Goal: Obtain resource: Obtain resource

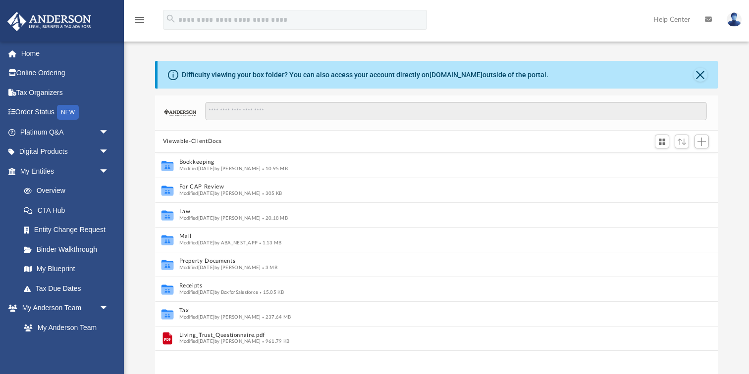
scroll to position [225, 562]
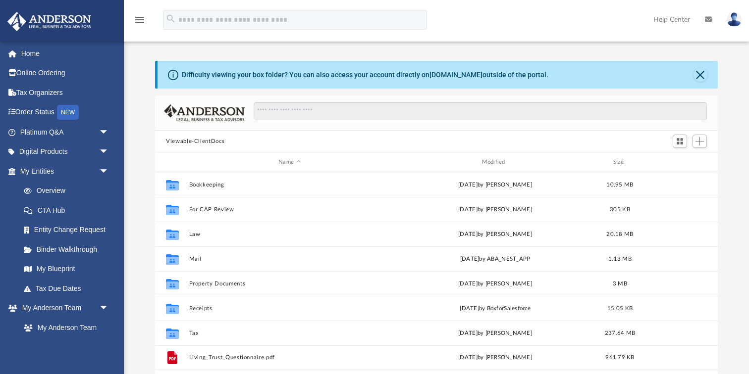
click at [203, 141] on button "Viewable-ClientDocs" at bounding box center [195, 141] width 58 height 9
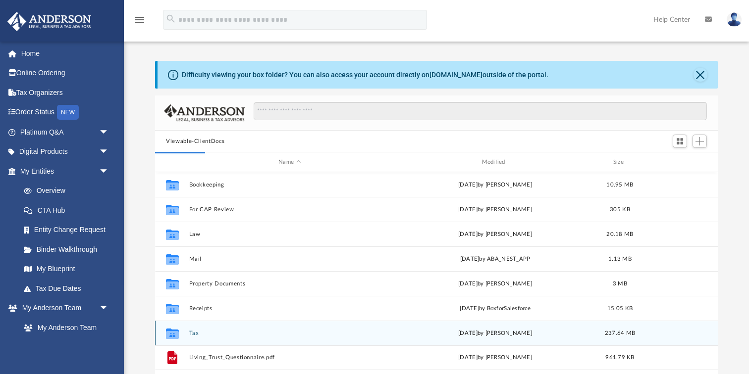
click at [190, 335] on button "Tax" at bounding box center [289, 333] width 201 height 6
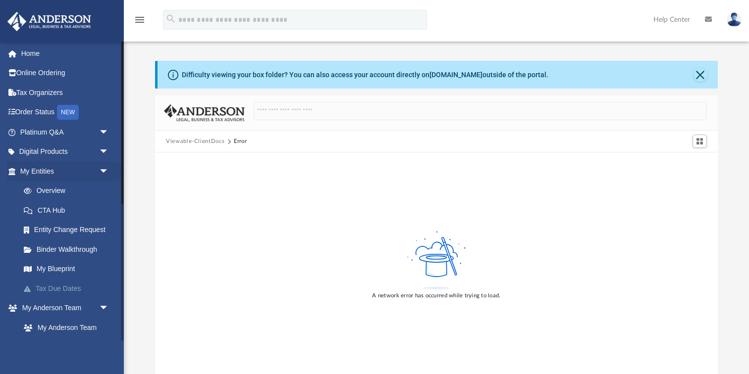
click at [63, 285] on link "Tax Due Dates" at bounding box center [69, 289] width 110 height 20
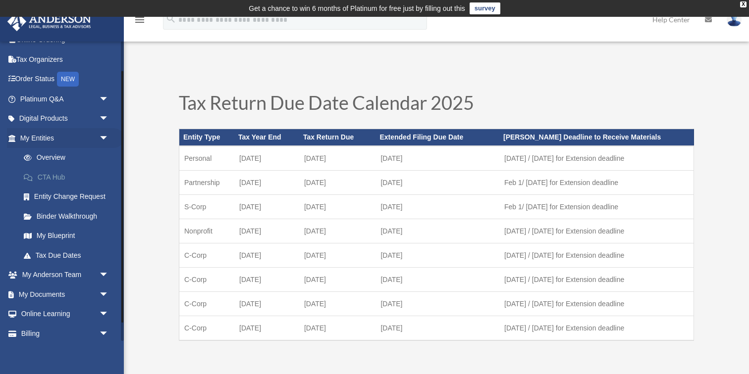
scroll to position [57, 0]
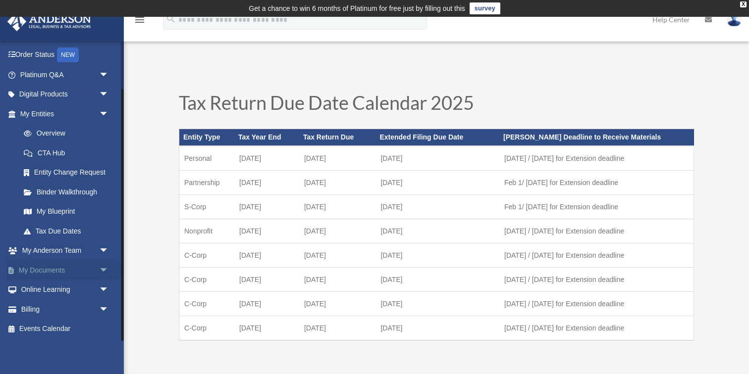
click at [68, 270] on link "My Documents arrow_drop_down" at bounding box center [65, 270] width 117 height 20
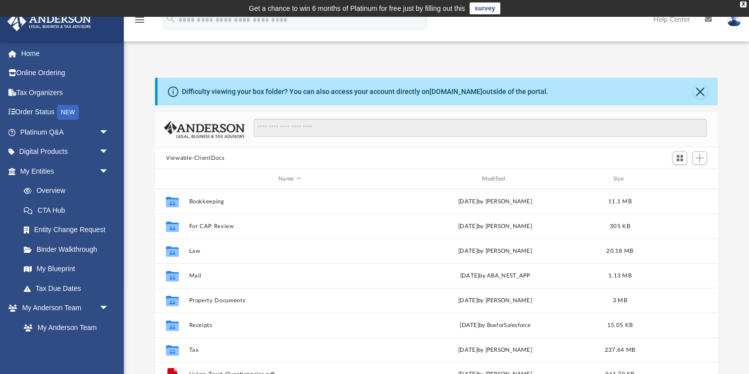
scroll to position [225, 562]
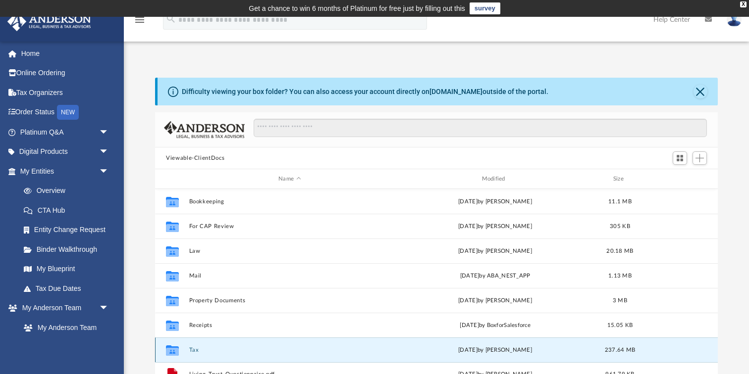
click at [194, 350] on button "Tax" at bounding box center [289, 350] width 201 height 6
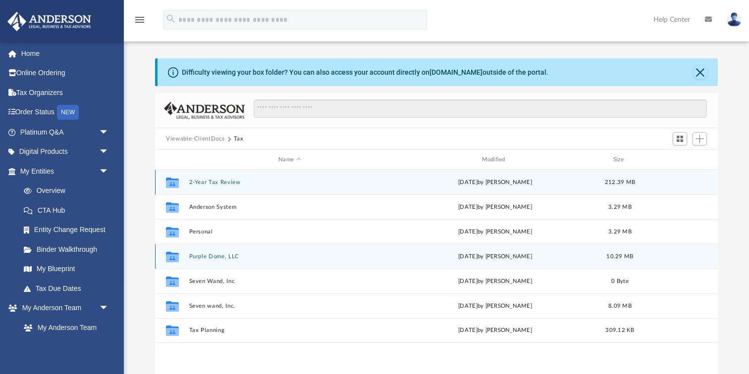
scroll to position [22, 0]
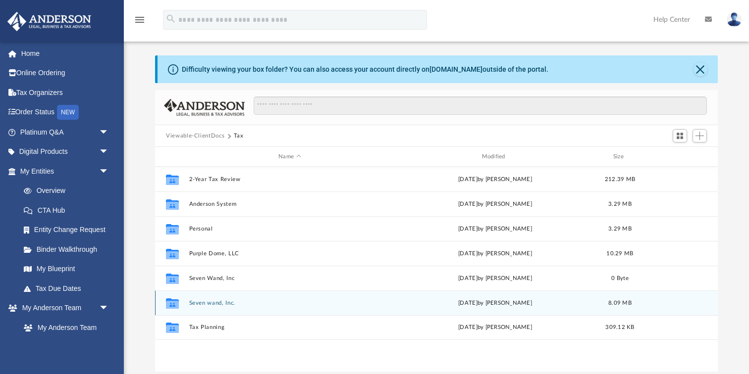
click at [209, 303] on button "Seven wand, Inc." at bounding box center [289, 303] width 201 height 6
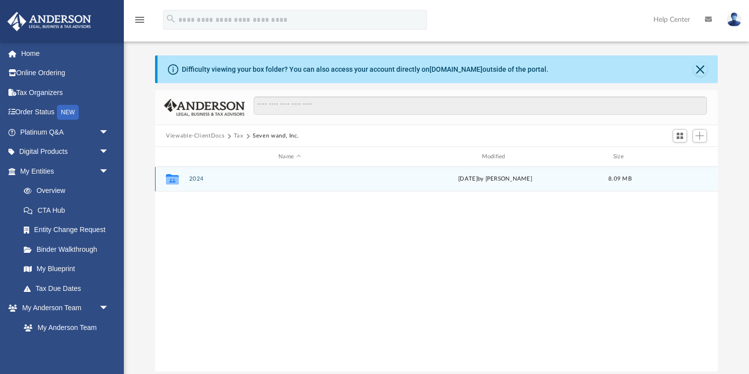
click at [196, 179] on button "2024" at bounding box center [289, 179] width 201 height 6
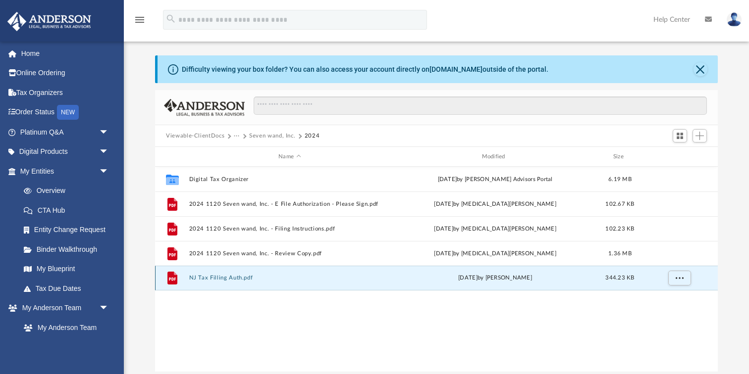
click at [236, 278] on button "NJ Tax Filling Auth.pdf" at bounding box center [289, 278] width 201 height 6
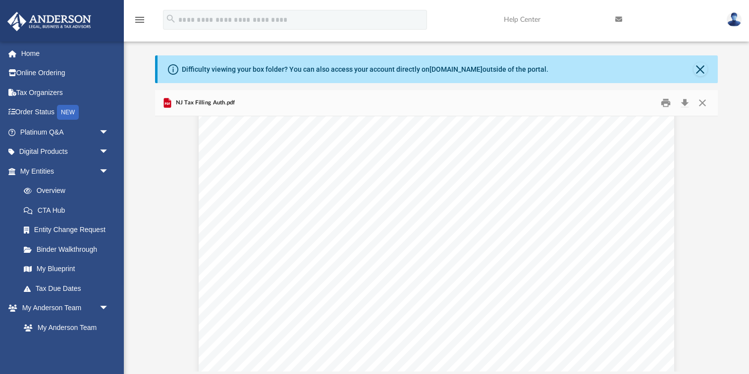
scroll to position [0, 0]
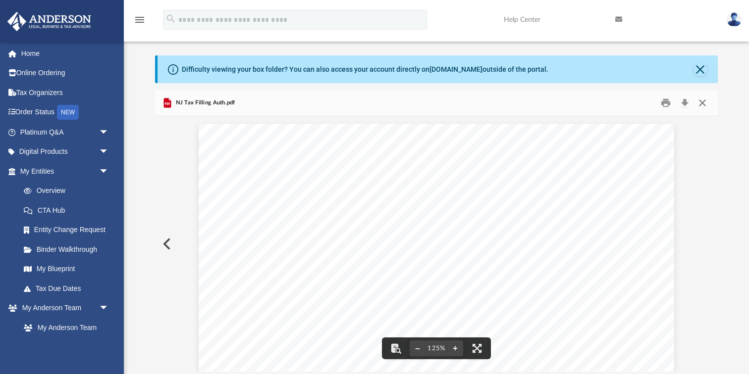
click at [702, 102] on button "Close" at bounding box center [702, 103] width 18 height 15
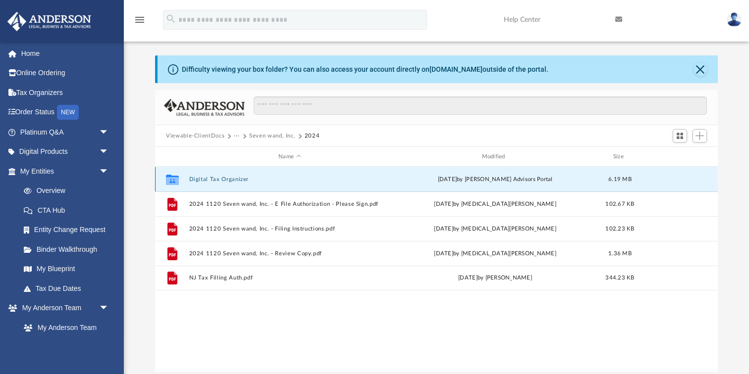
click at [226, 177] on button "Digital Tax Organizer" at bounding box center [289, 179] width 201 height 6
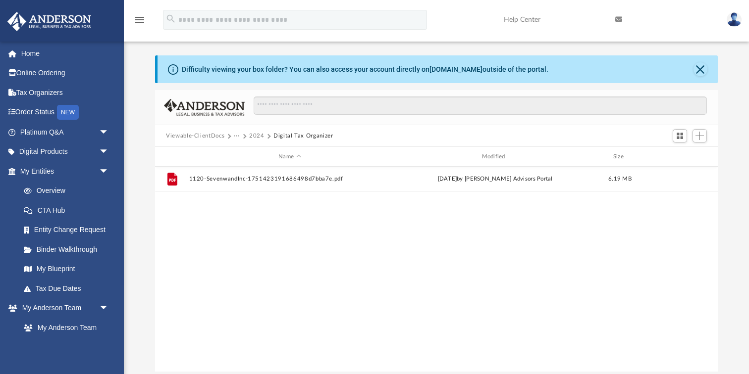
click at [251, 136] on button "2024" at bounding box center [256, 136] width 15 height 9
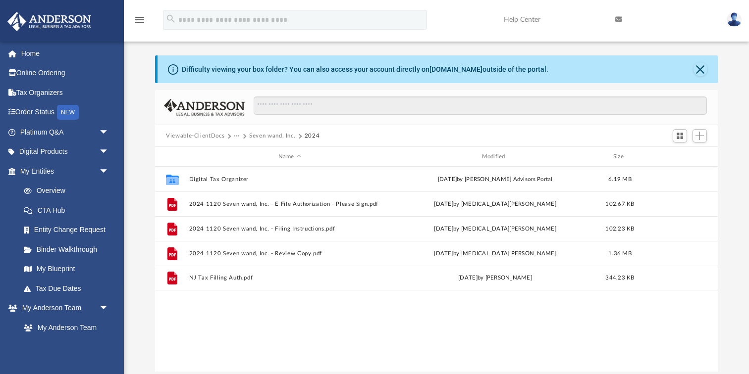
click at [263, 134] on button "Seven wand, Inc." at bounding box center [272, 136] width 46 height 9
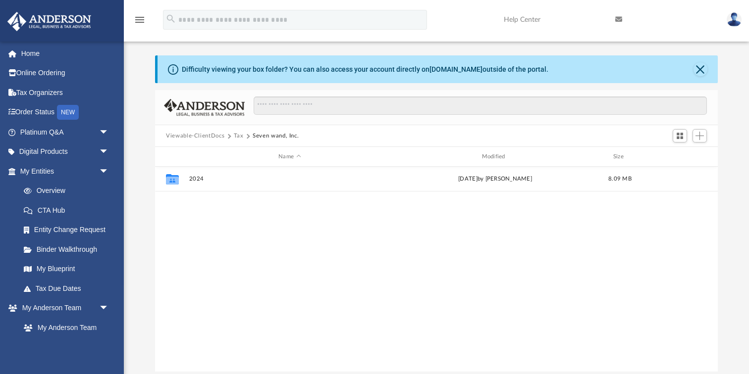
click at [238, 135] on button "Tax" at bounding box center [239, 136] width 10 height 9
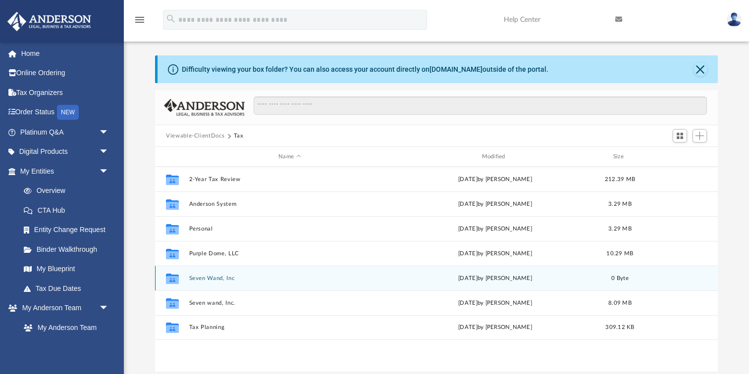
click at [217, 278] on button "Seven Wand, Inc" at bounding box center [289, 278] width 201 height 6
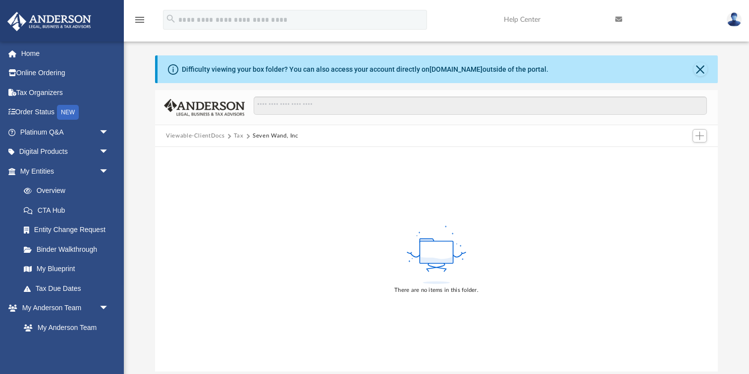
click at [237, 138] on button "Tax" at bounding box center [239, 136] width 10 height 9
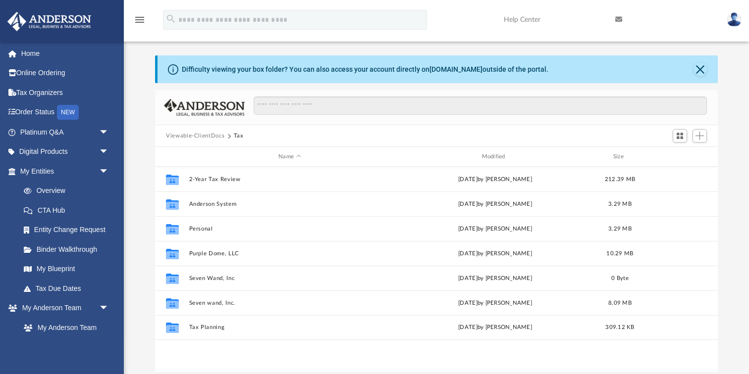
scroll to position [225, 562]
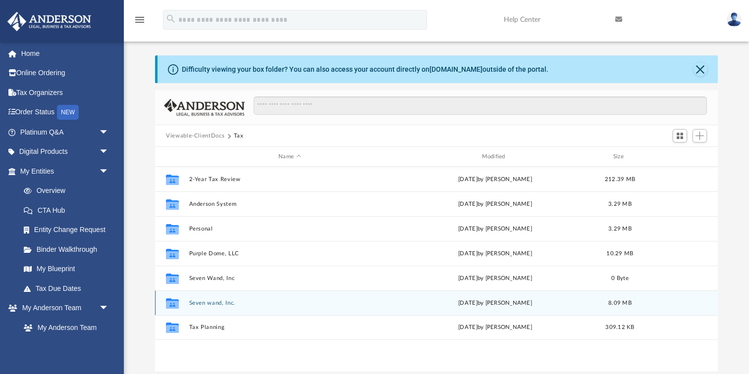
click at [210, 303] on button "Seven wand, Inc." at bounding box center [289, 303] width 201 height 6
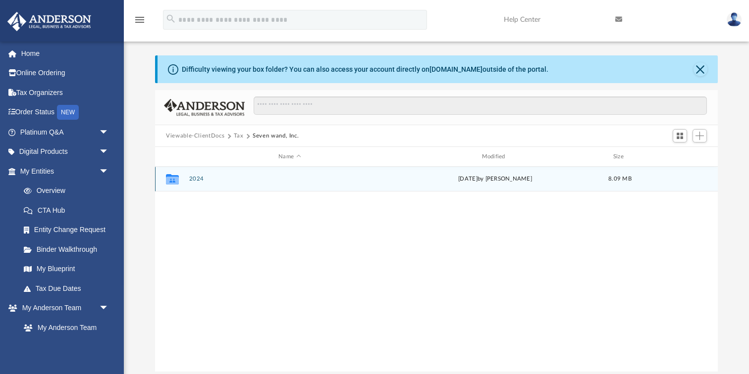
click at [200, 181] on button "2024" at bounding box center [289, 179] width 201 height 6
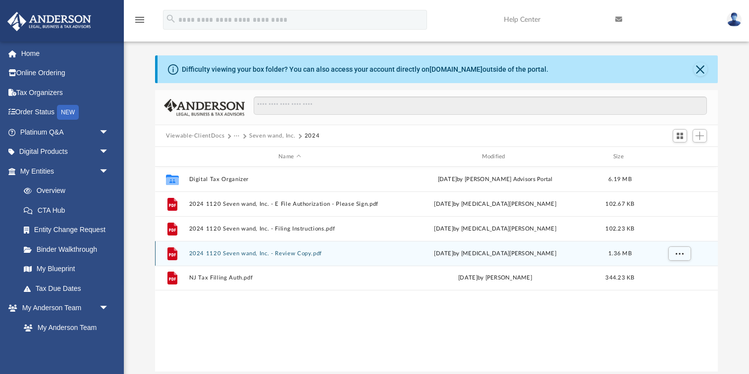
click at [256, 253] on button "2024 1120 Seven wand, Inc. - Review Copy.pdf" at bounding box center [289, 253] width 201 height 6
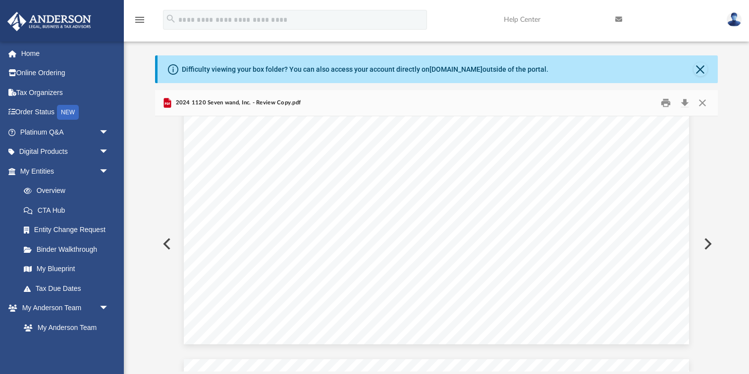
scroll to position [29181, 0]
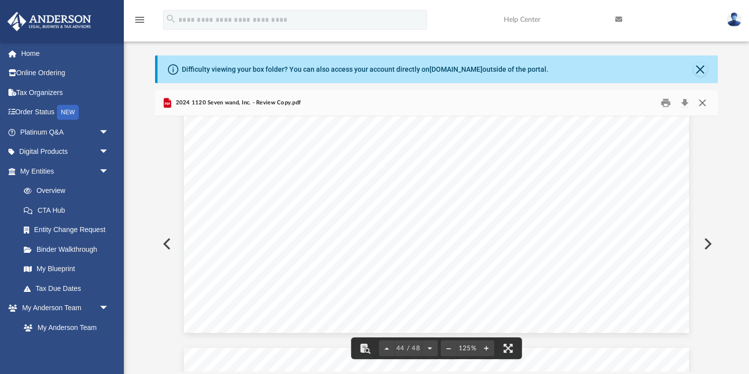
click at [704, 106] on button "Close" at bounding box center [702, 103] width 18 height 15
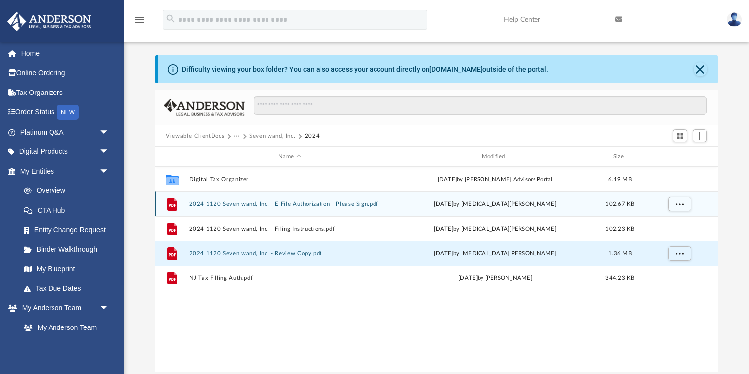
click at [318, 202] on button "2024 1120 Seven wand, Inc. - E File Authorization - Please Sign.pdf" at bounding box center [289, 204] width 201 height 6
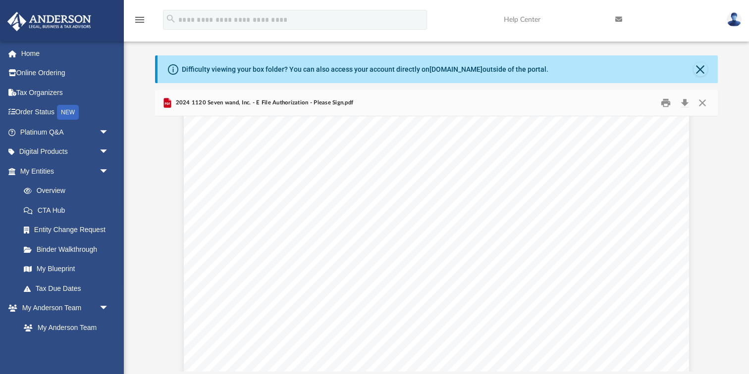
scroll to position [167, 0]
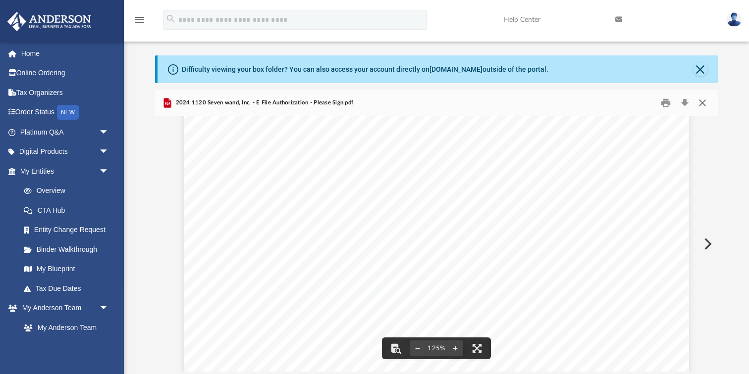
click at [701, 100] on button "Close" at bounding box center [702, 103] width 18 height 15
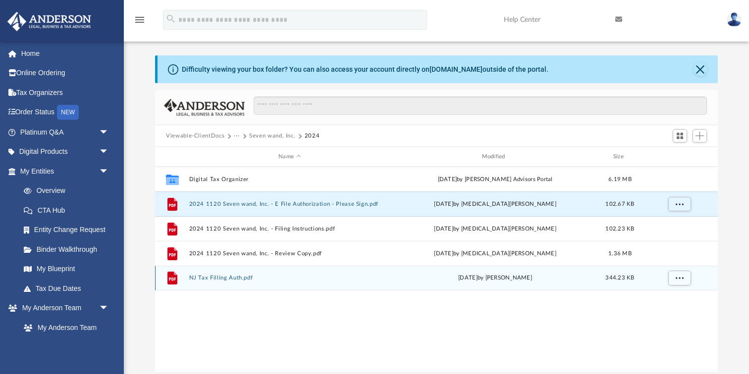
click at [240, 277] on button "NJ Tax Filling Auth.pdf" at bounding box center [289, 278] width 201 height 6
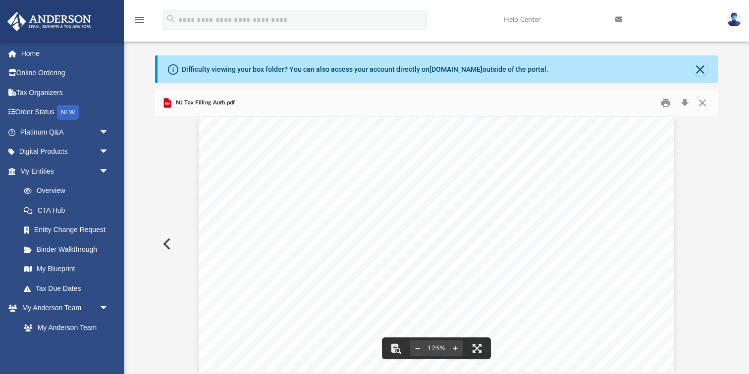
scroll to position [0, 0]
click at [704, 103] on button "Close" at bounding box center [702, 103] width 18 height 15
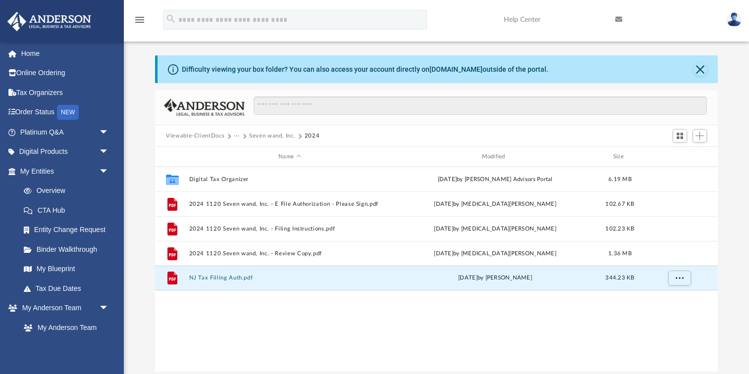
click at [237, 135] on button "···" at bounding box center [237, 136] width 6 height 9
click at [246, 152] on li "Tax" at bounding box center [243, 153] width 9 height 10
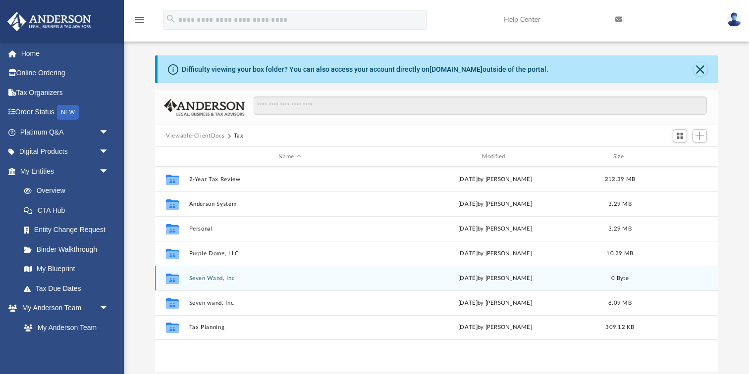
click at [205, 278] on button "Seven Wand, Inc" at bounding box center [289, 278] width 201 height 6
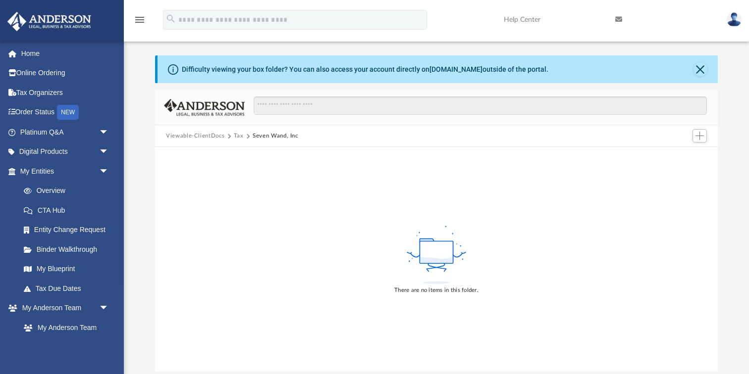
click at [237, 135] on button "Tax" at bounding box center [239, 136] width 10 height 9
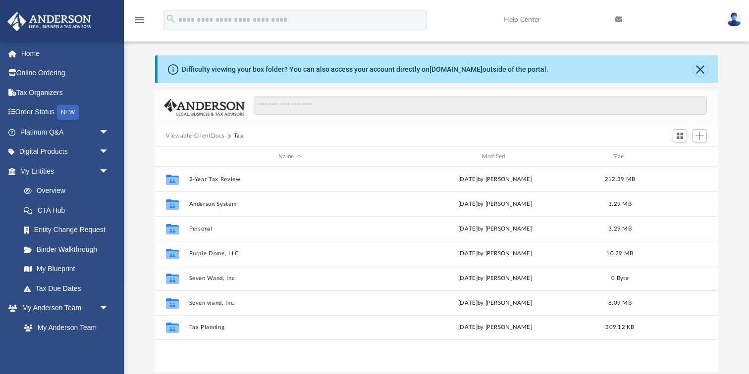
scroll to position [225, 562]
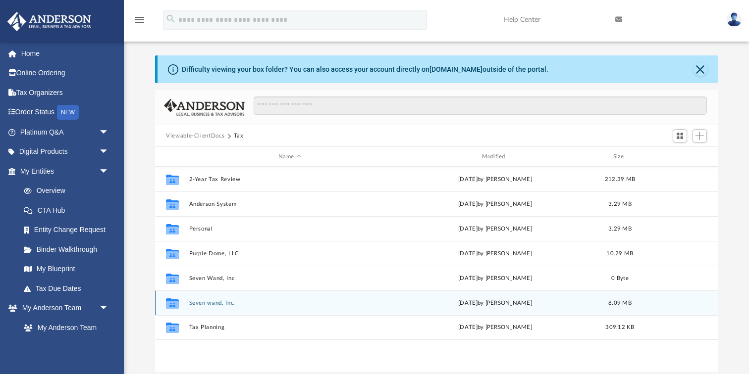
click at [228, 302] on button "Seven wand, Inc." at bounding box center [289, 303] width 201 height 6
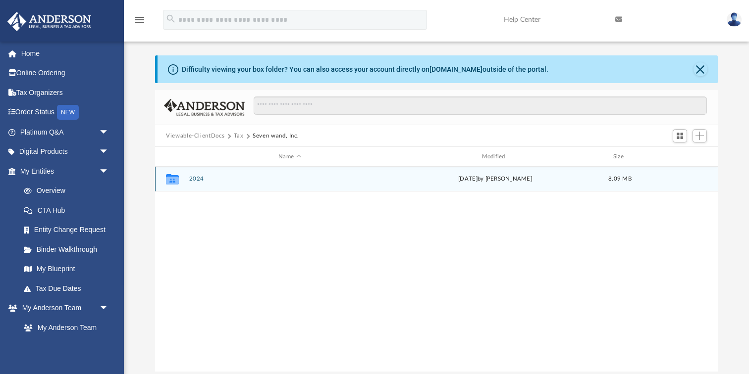
click at [198, 179] on button "2024" at bounding box center [289, 179] width 201 height 6
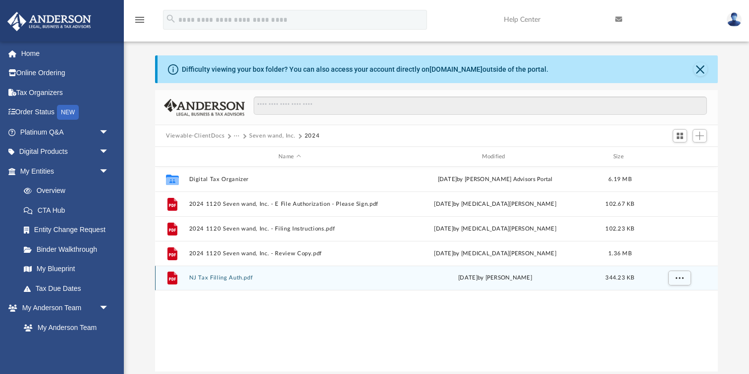
click at [216, 277] on button "NJ Tax Filling Auth.pdf" at bounding box center [289, 278] width 201 height 6
